Goal: Find specific page/section: Find specific page/section

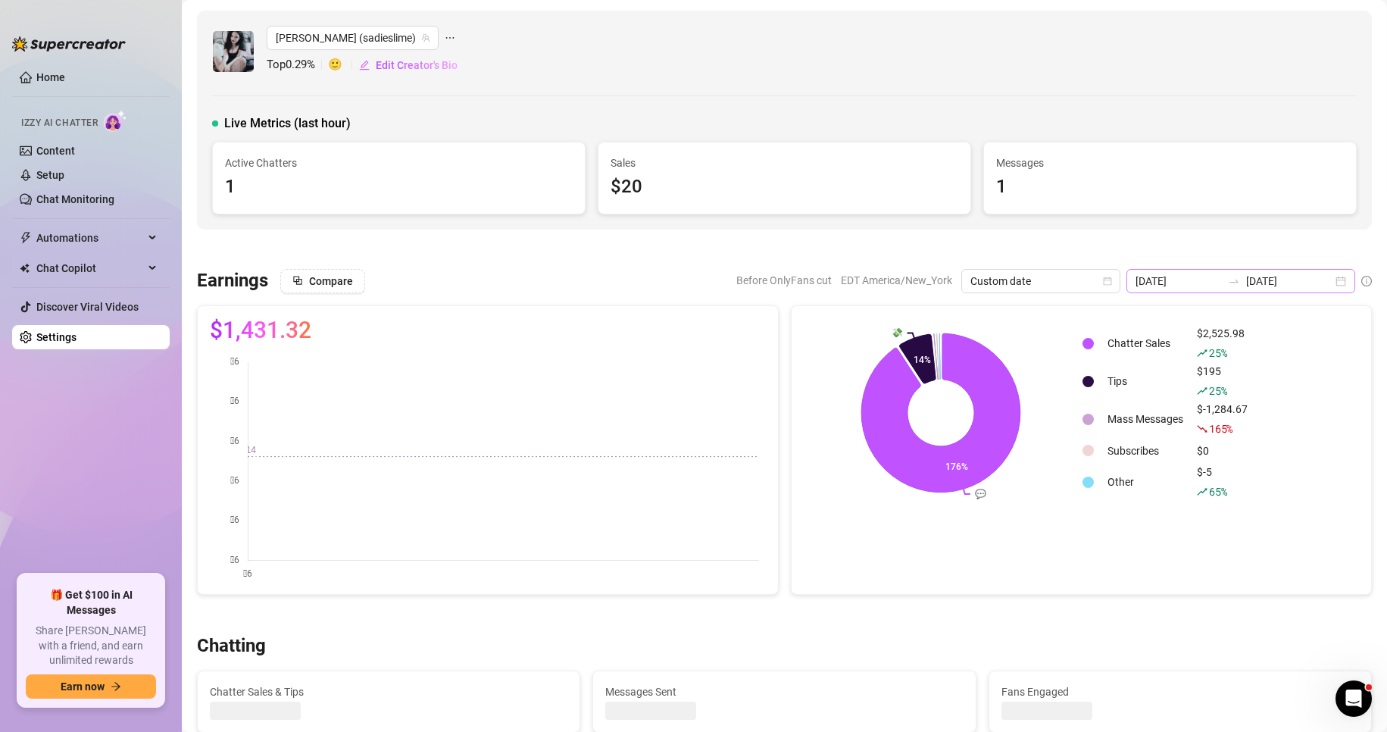
click at [1330, 272] on div "[DATE] [DATE]" at bounding box center [1240, 281] width 229 height 24
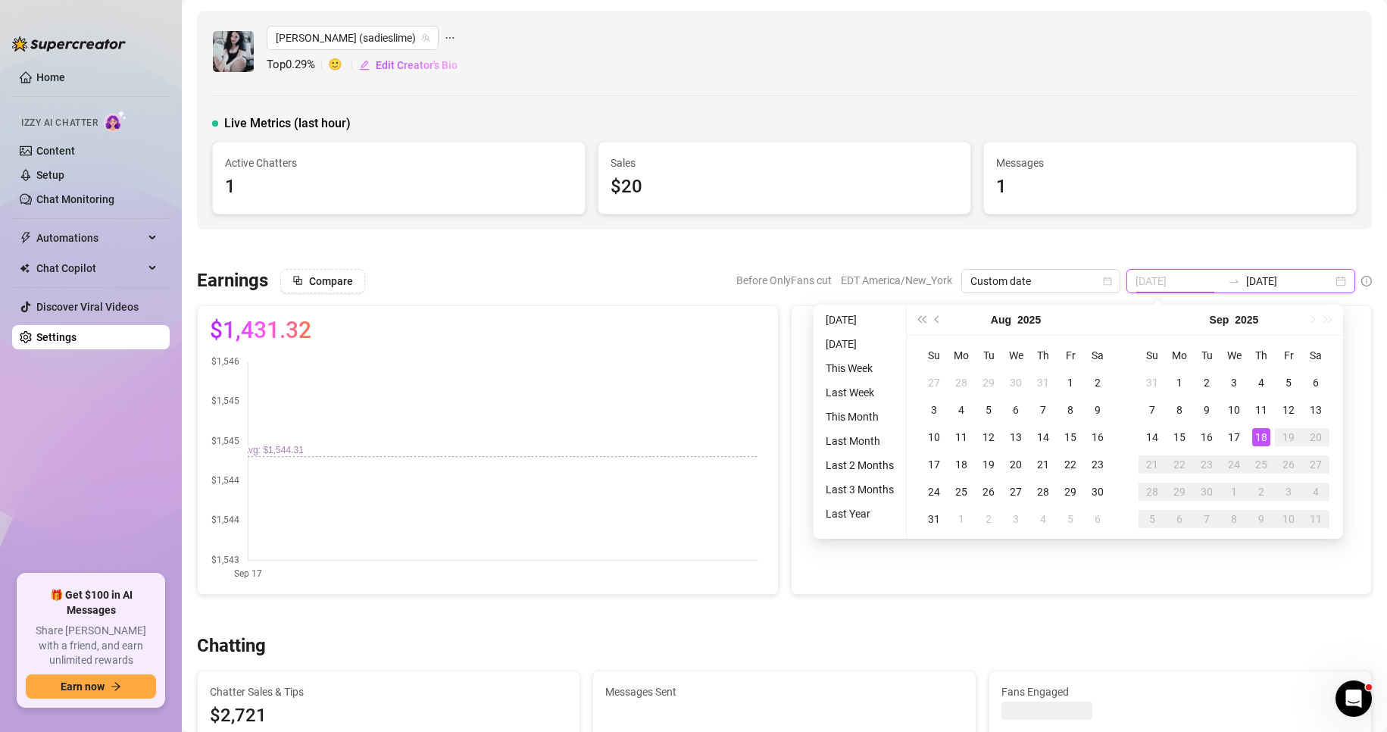
type input "[DATE]"
click at [1265, 437] on div "18" at bounding box center [1261, 437] width 18 height 18
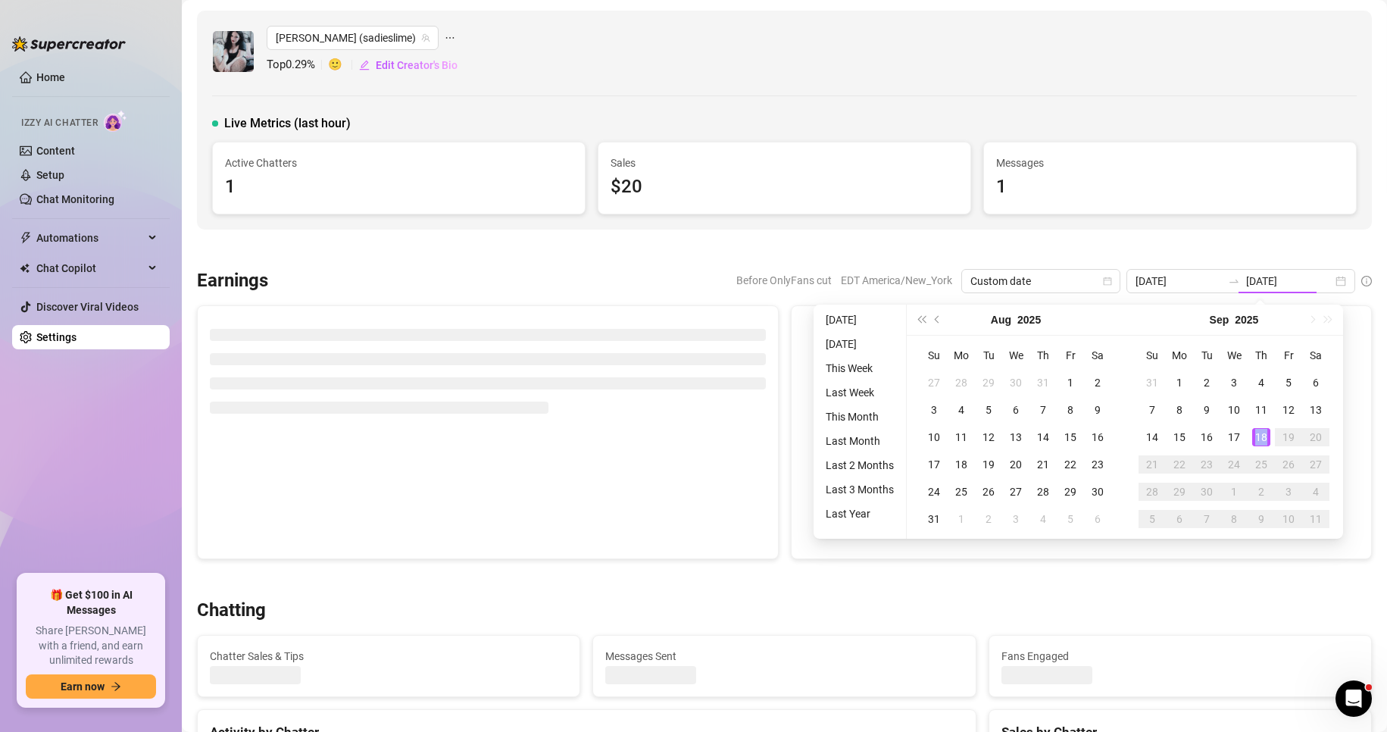
type input "[DATE]"
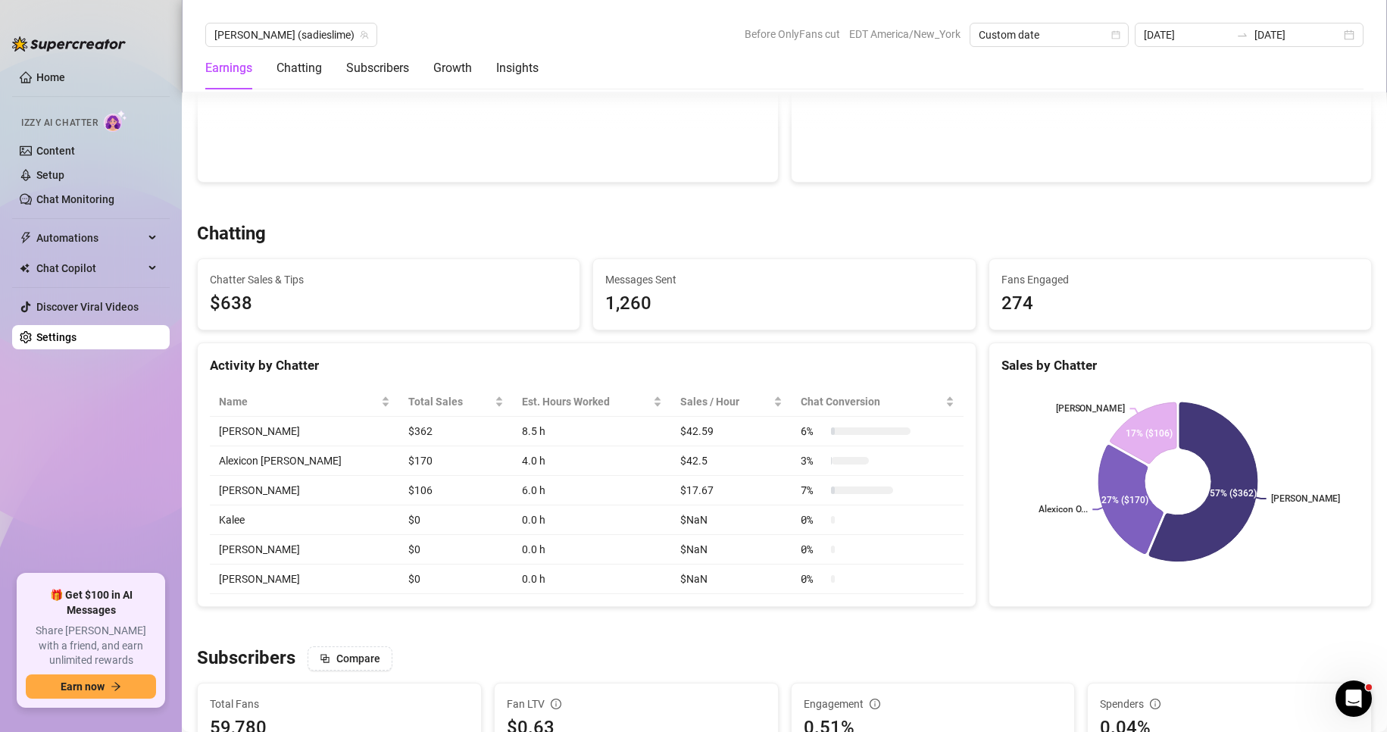
scroll to position [413, 0]
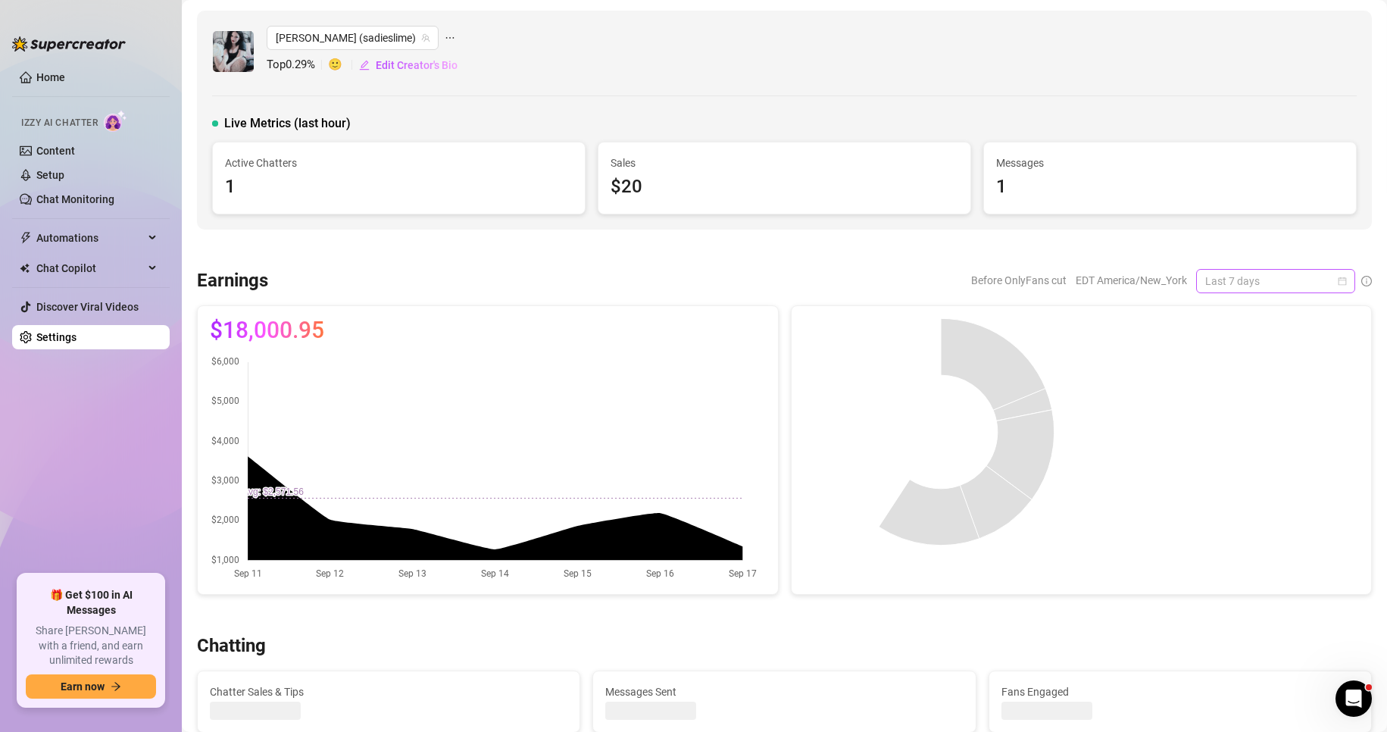
click at [1046, 281] on span "Last 7 days" at bounding box center [1275, 281] width 141 height 23
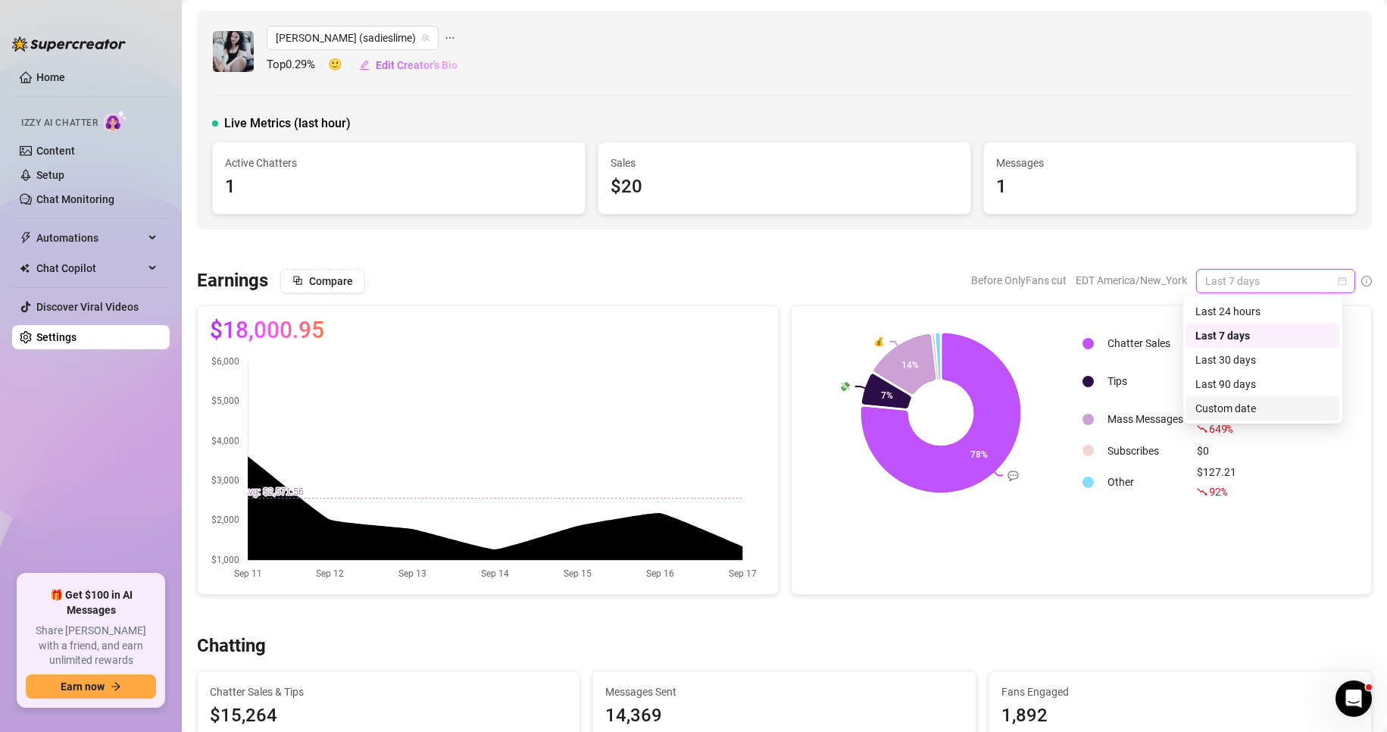
click at [1046, 407] on div "Custom date" at bounding box center [1262, 408] width 135 height 17
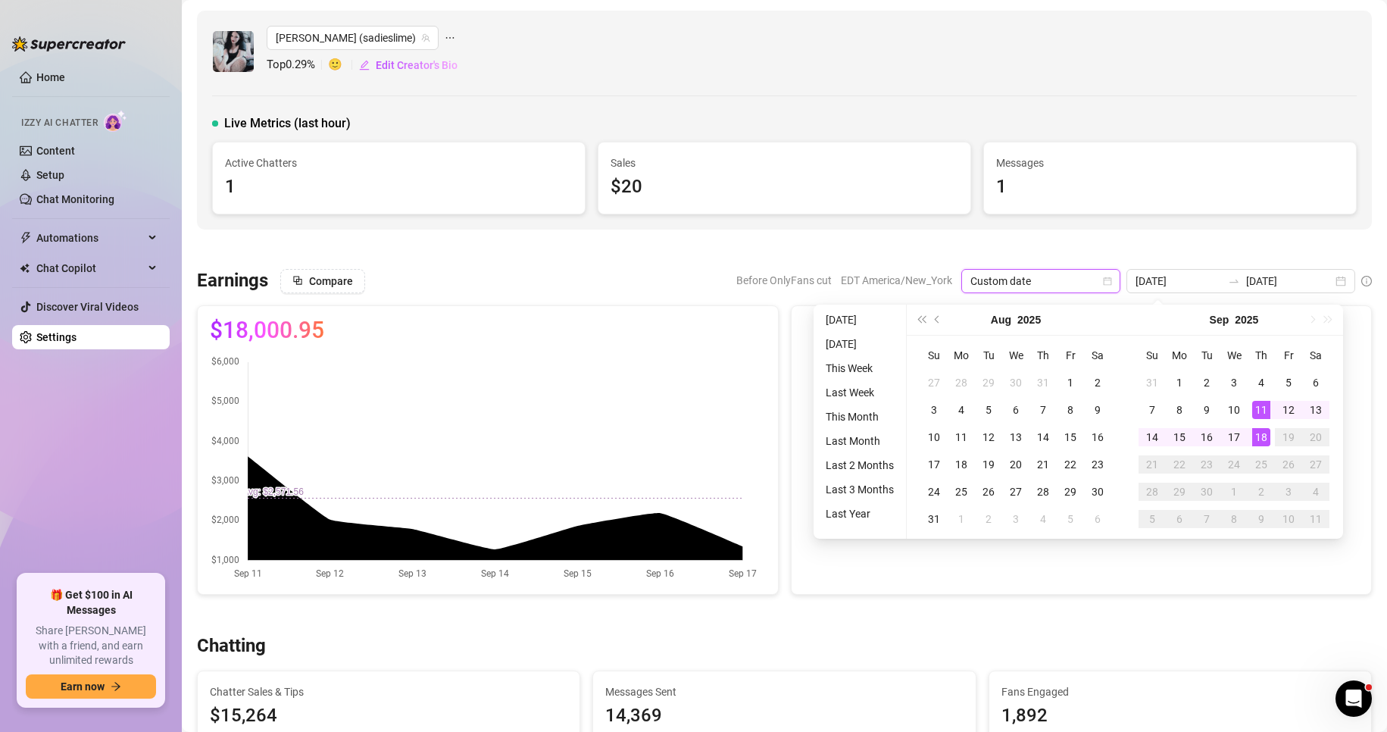
type input "[DATE]"
click at [1046, 439] on div "18" at bounding box center [1261, 437] width 18 height 18
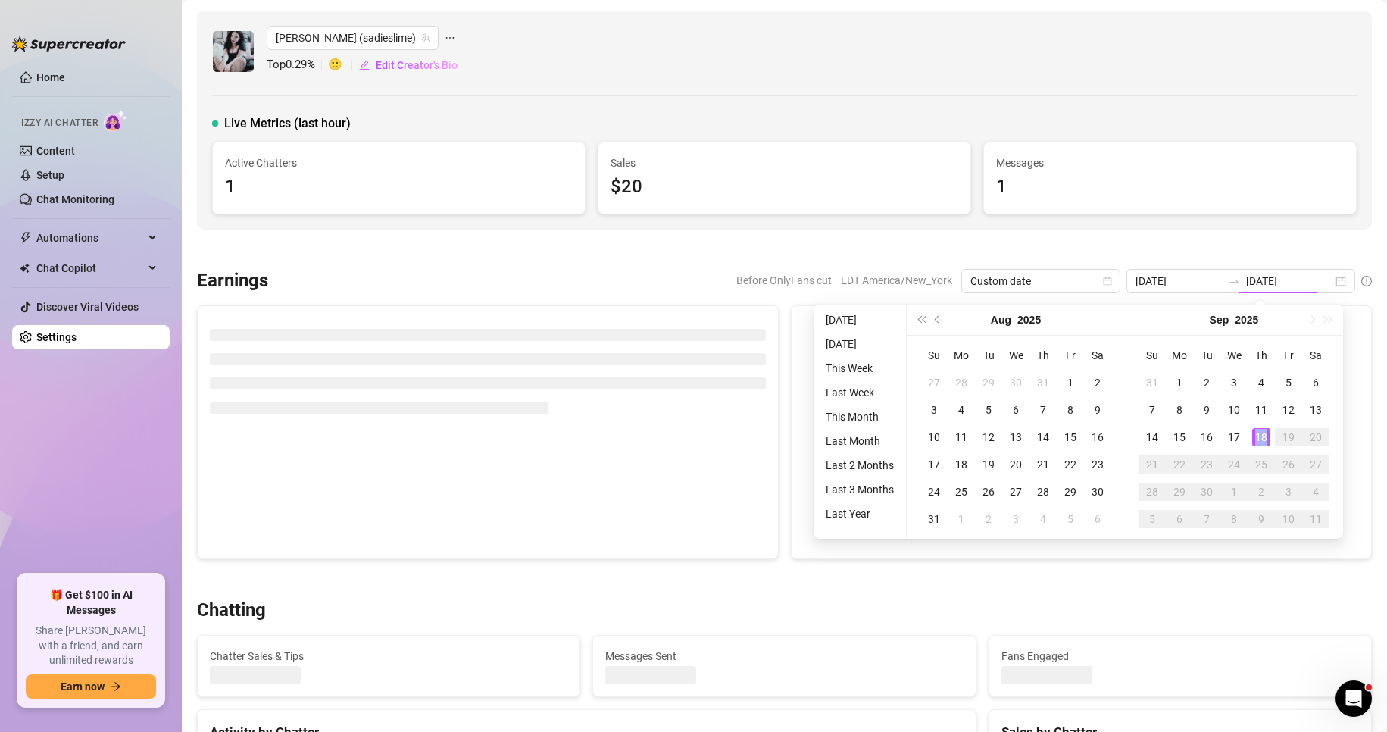
type input "[DATE]"
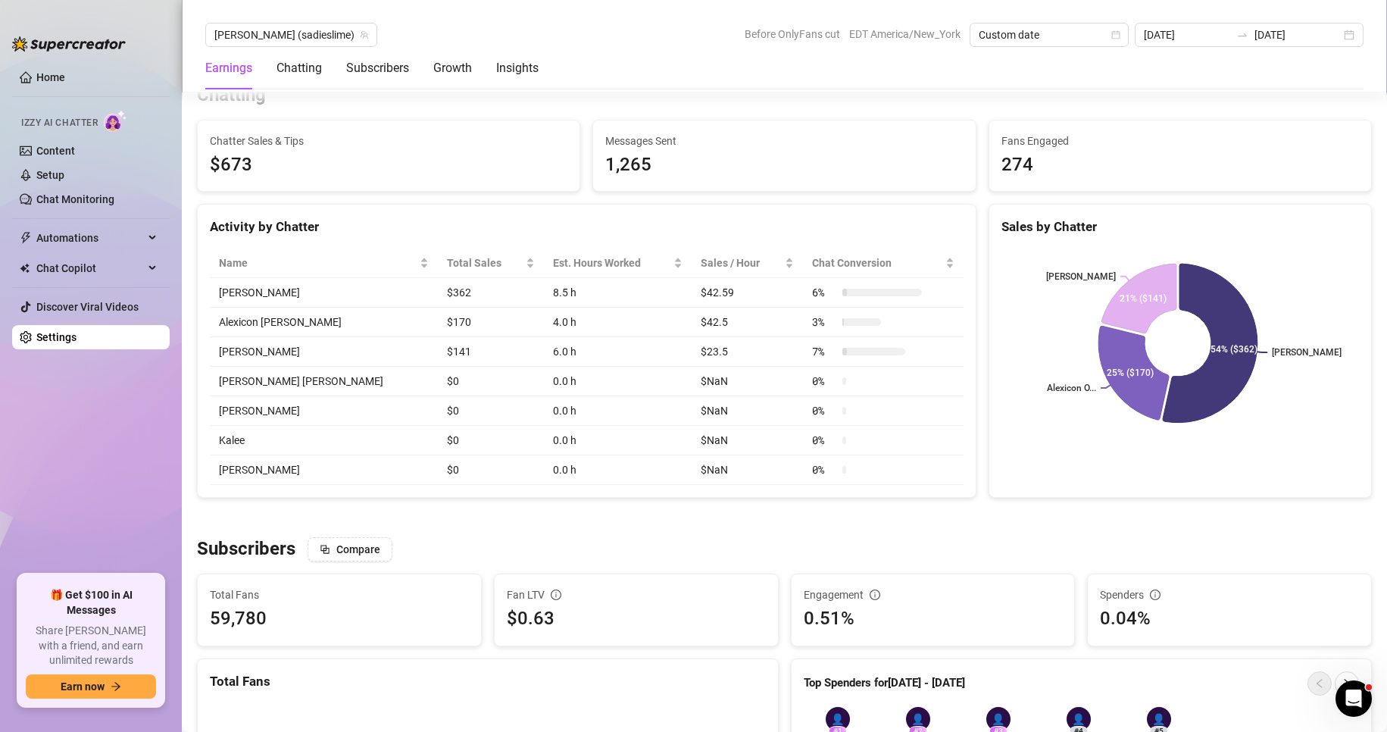
scroll to position [550, 0]
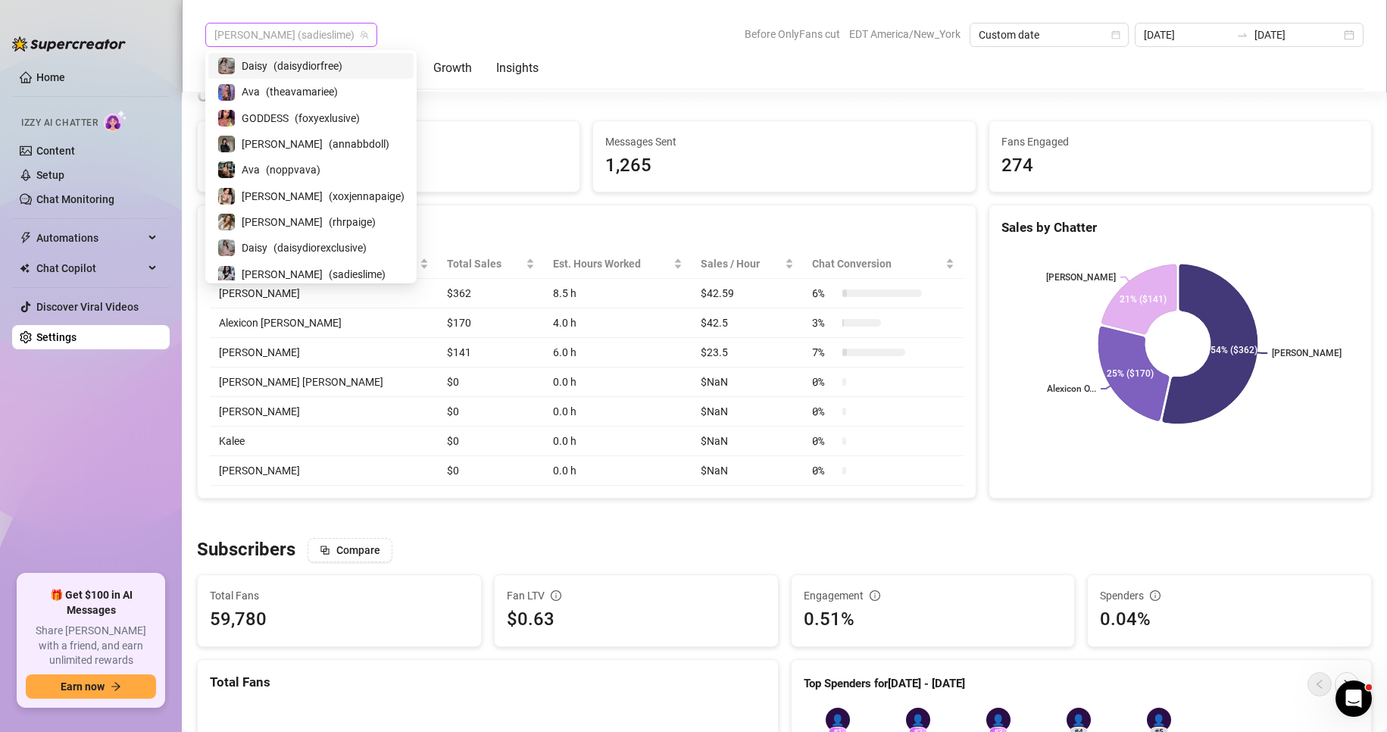
click at [270, 28] on span "[PERSON_NAME] (sadieslime)" at bounding box center [291, 34] width 154 height 23
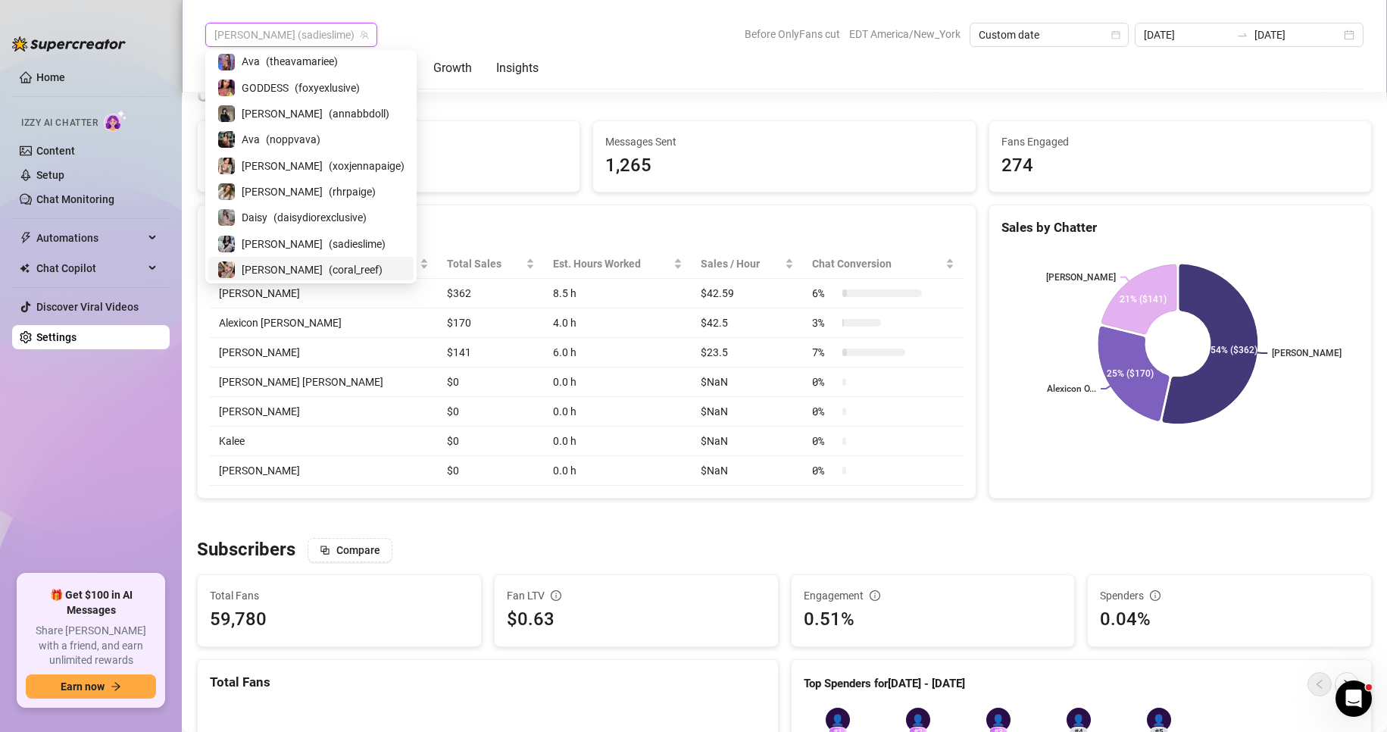
click at [329, 264] on span "( coral_reef )" at bounding box center [356, 269] width 54 height 17
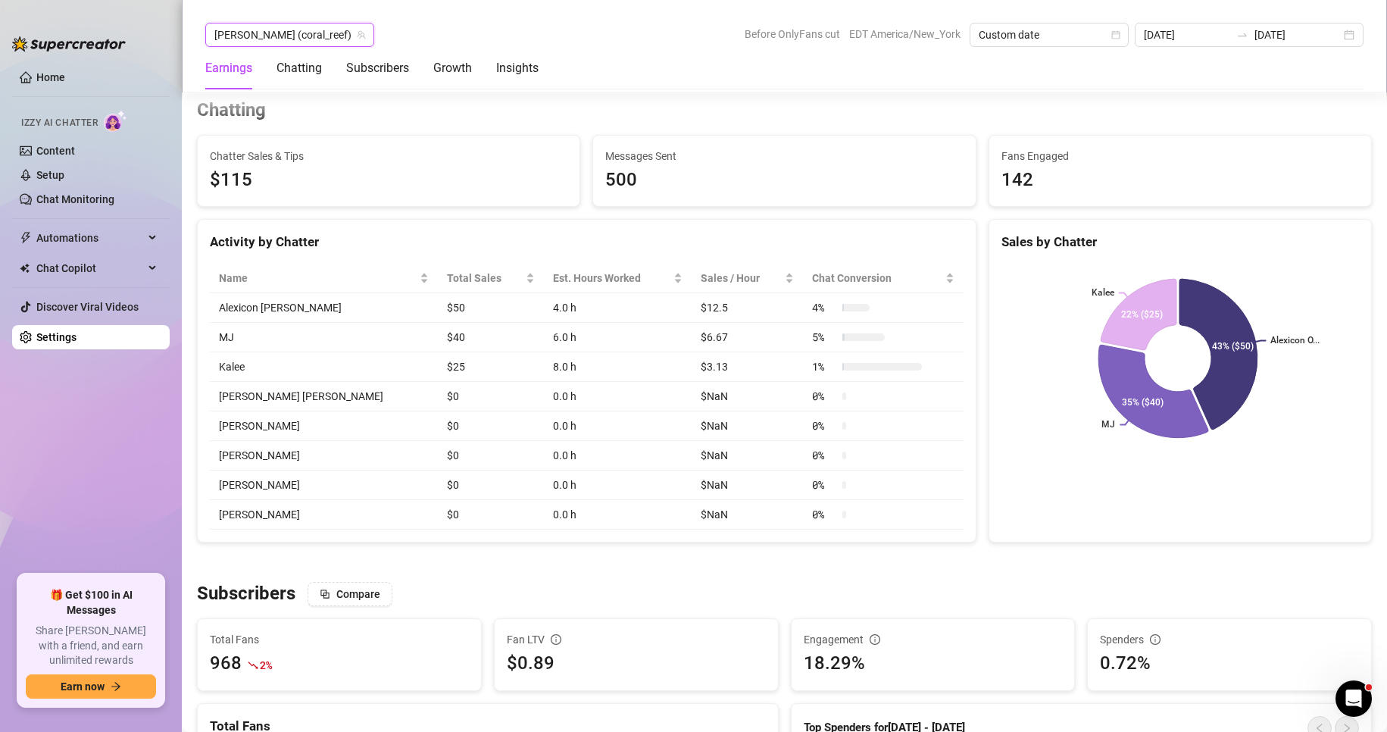
scroll to position [536, 0]
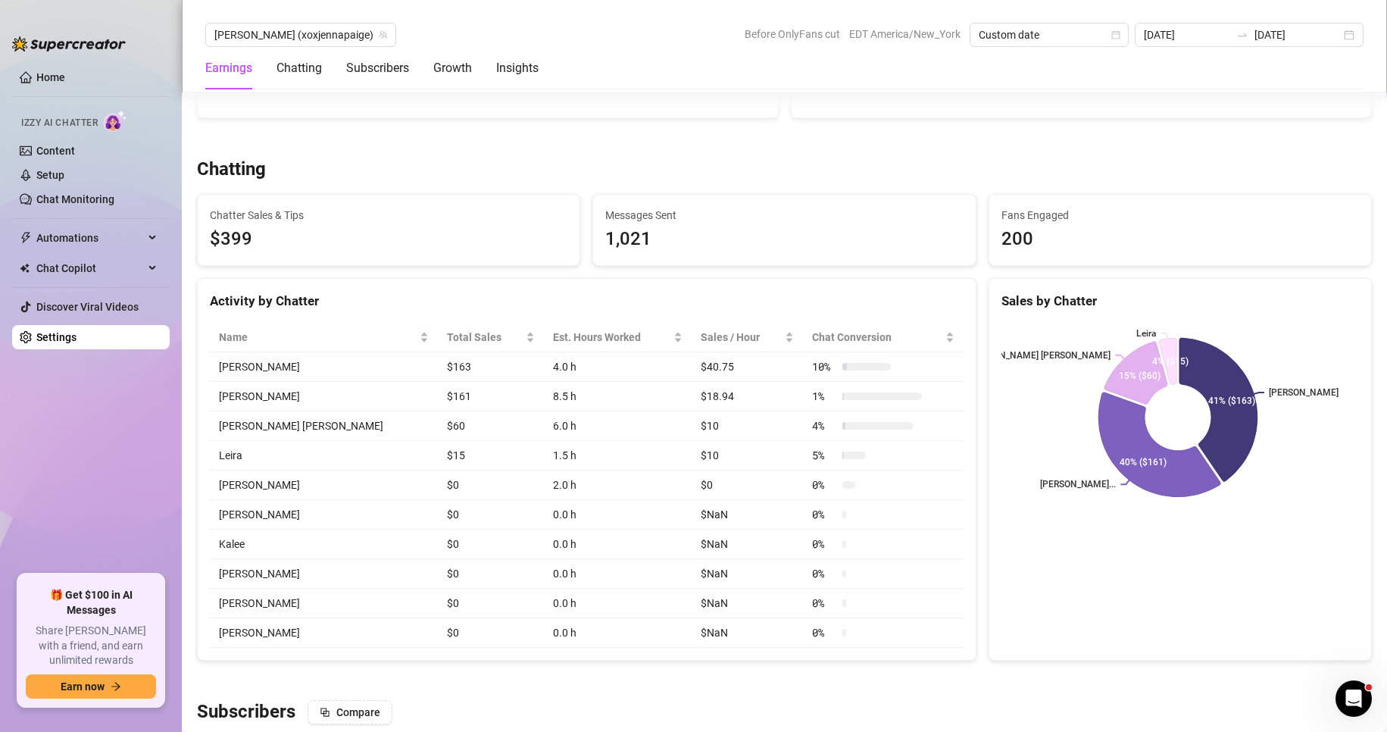
scroll to position [476, 0]
